Goal: Check status: Check status

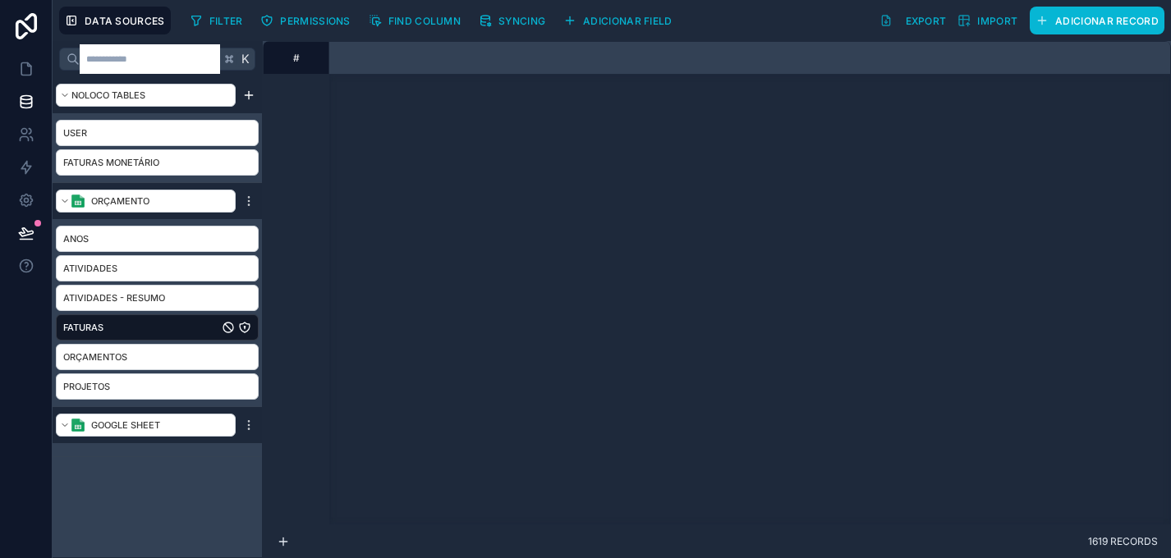
scroll to position [2103, 2117]
